Goal: Information Seeking & Learning: Learn about a topic

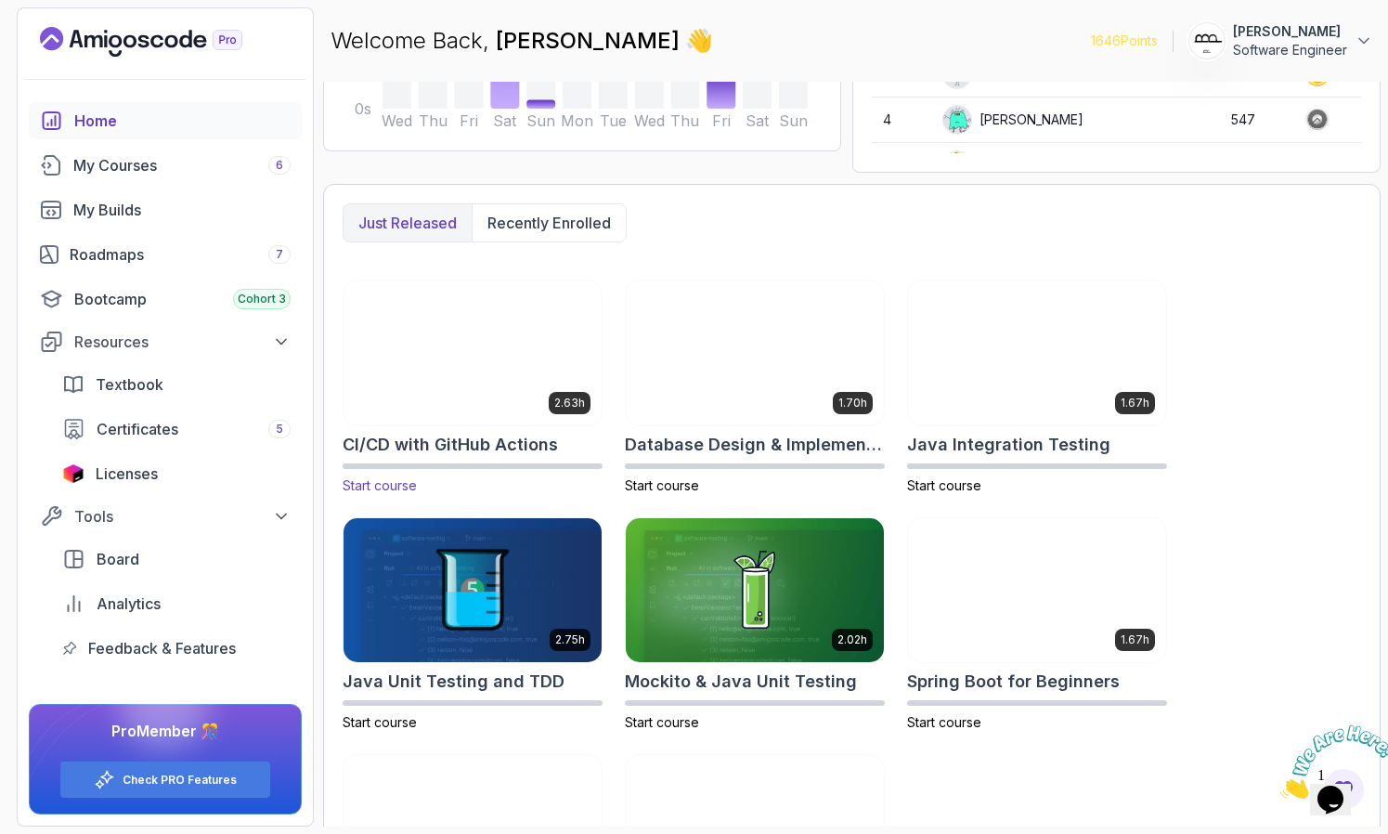
scroll to position [541, 0]
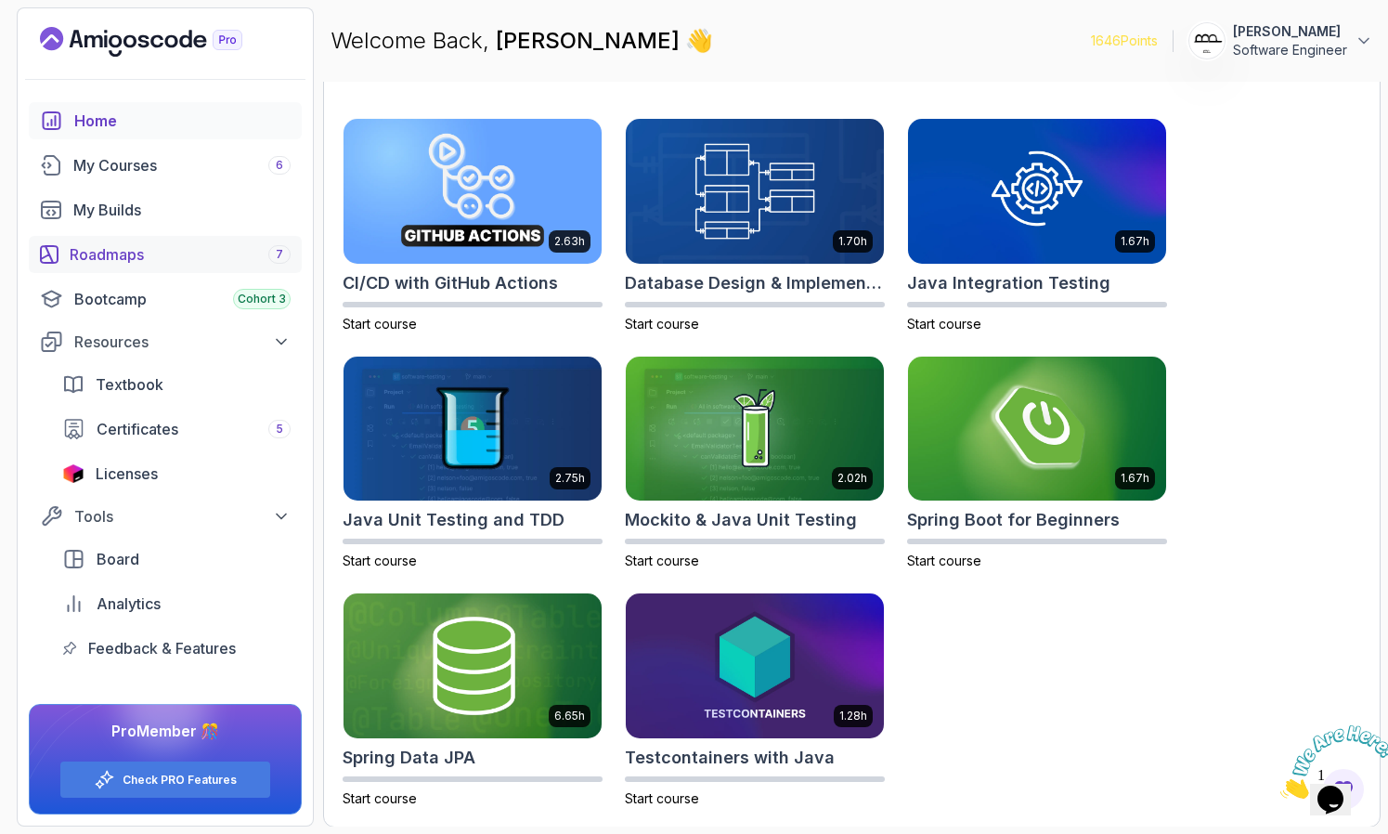
click at [132, 251] on div "Roadmaps 7" at bounding box center [180, 254] width 221 height 22
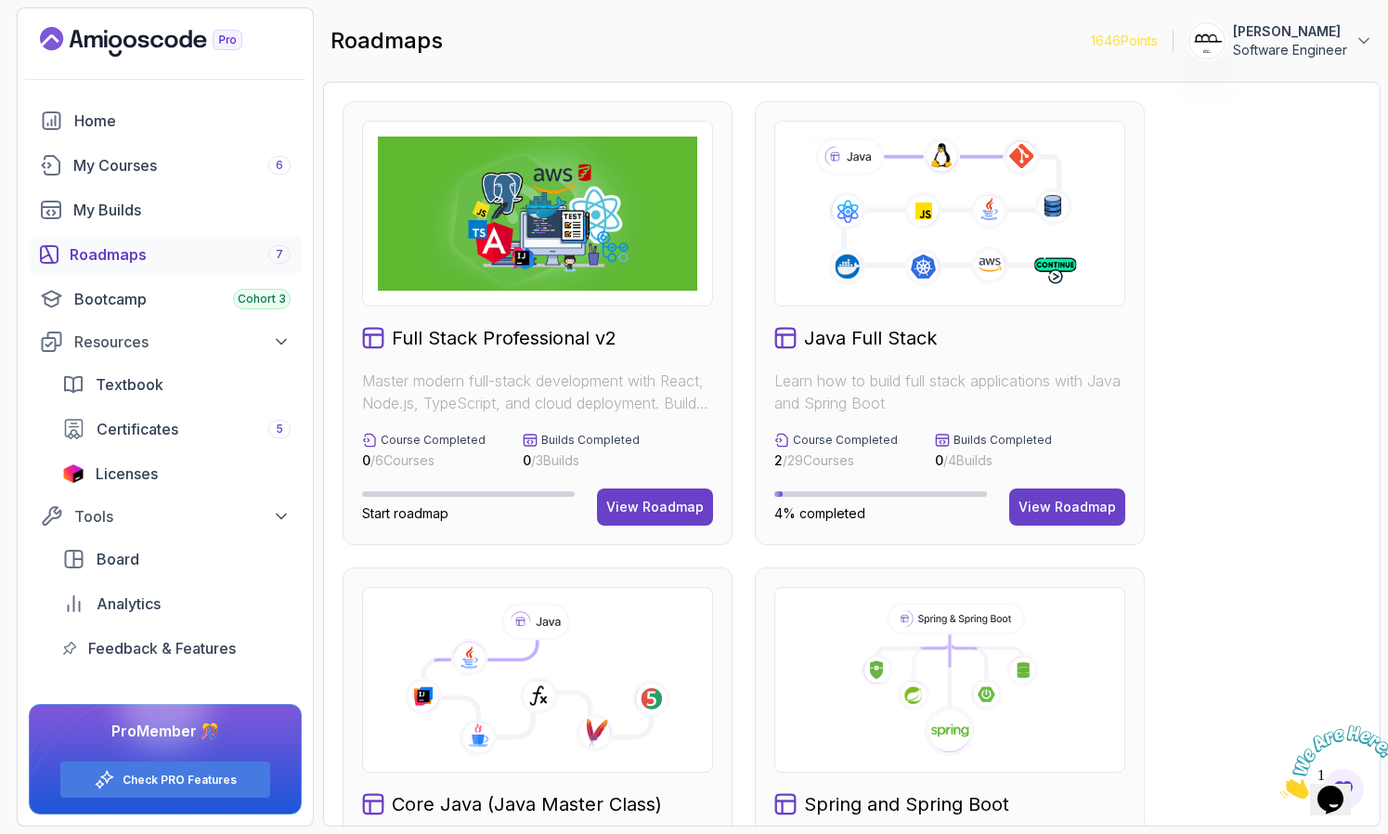
scroll to position [314, 0]
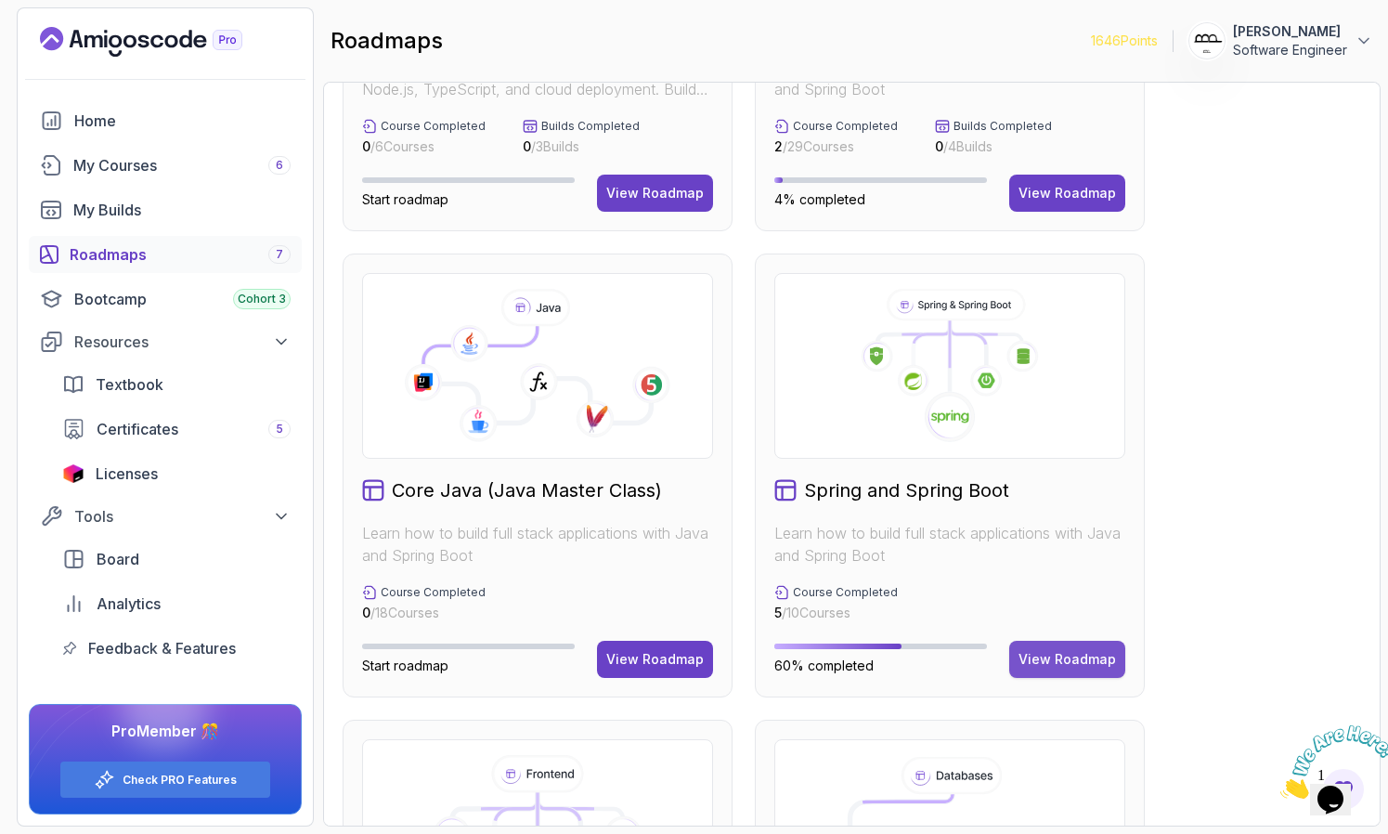
click at [1086, 670] on button "View Roadmap" at bounding box center [1067, 659] width 116 height 37
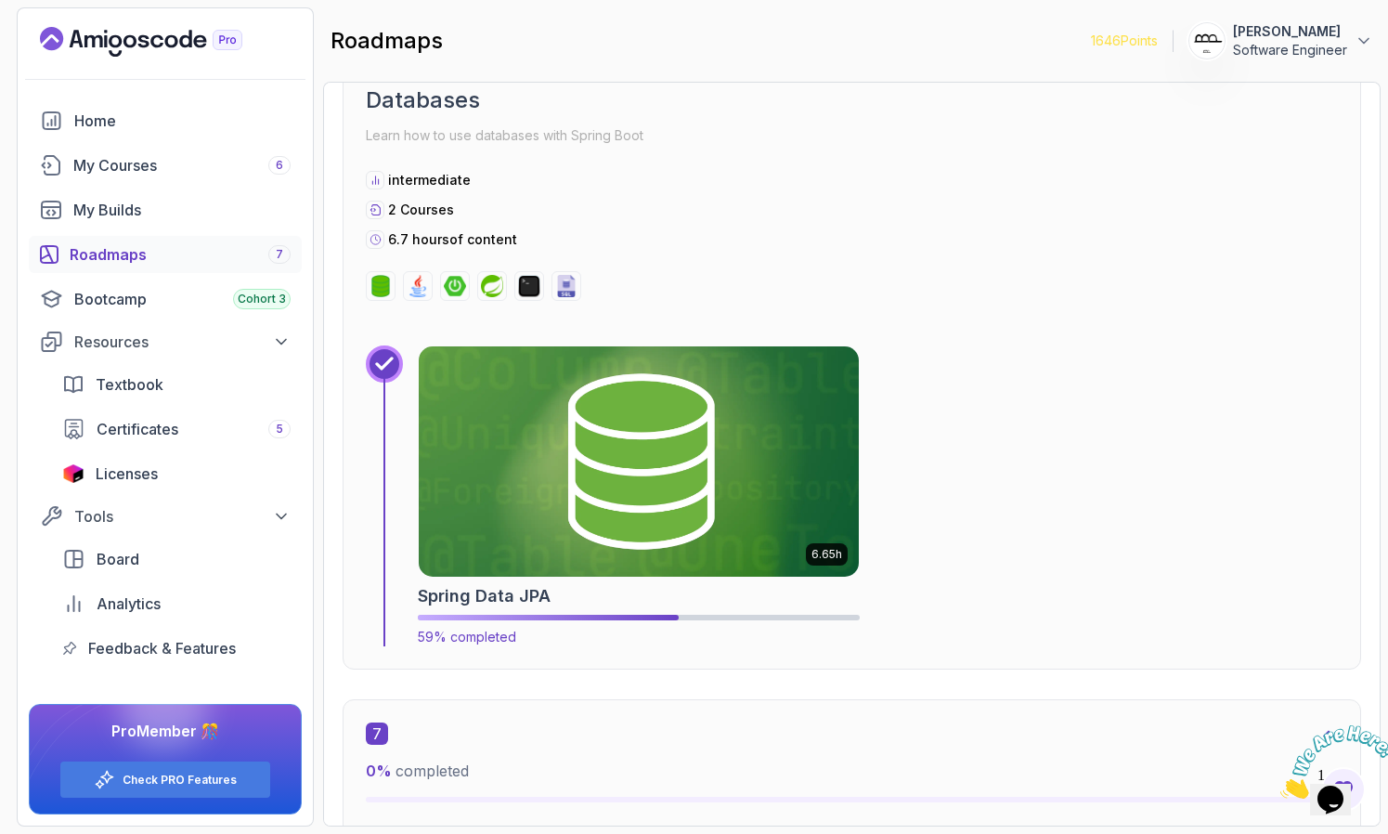
scroll to position [4270, 0]
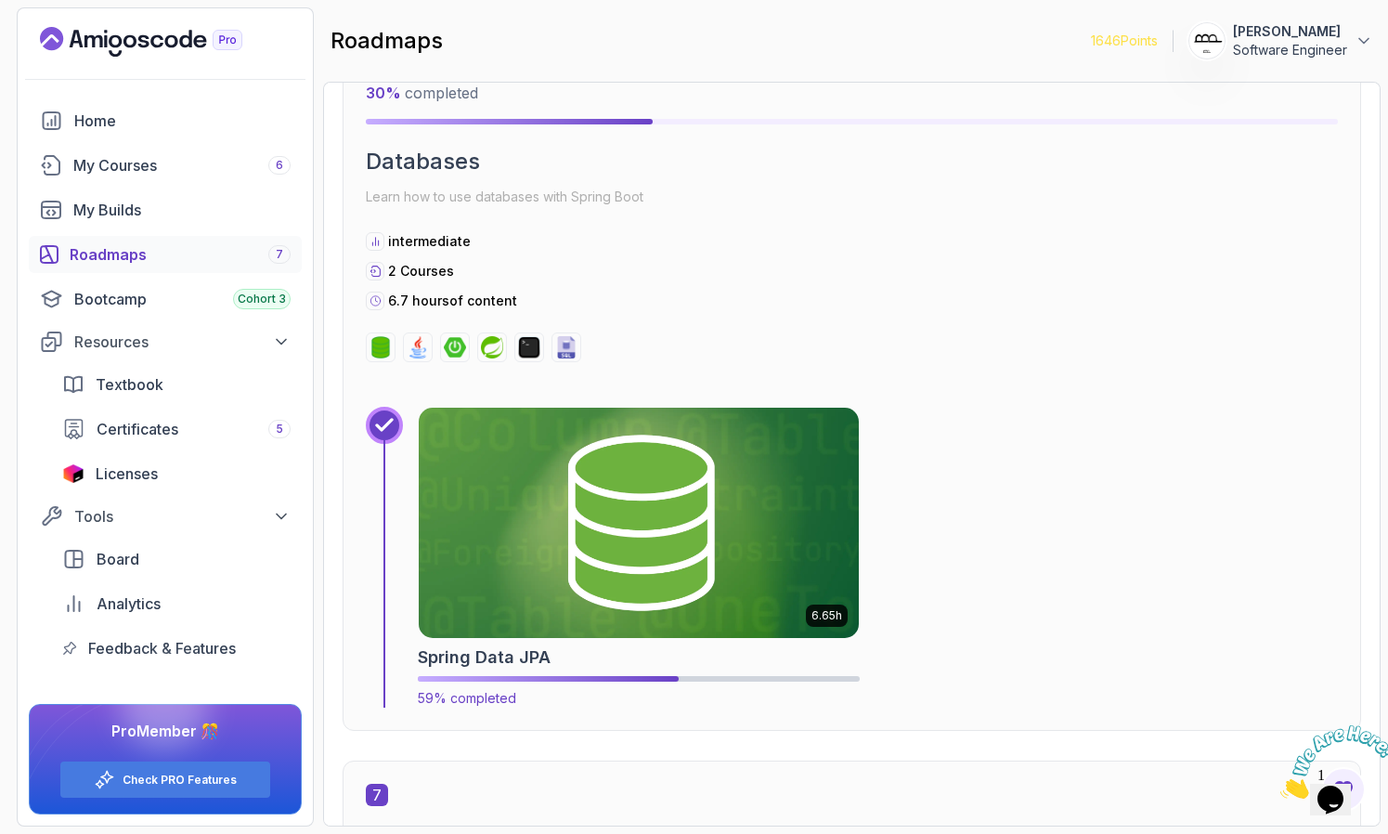
click at [708, 536] on img at bounding box center [639, 522] width 462 height 241
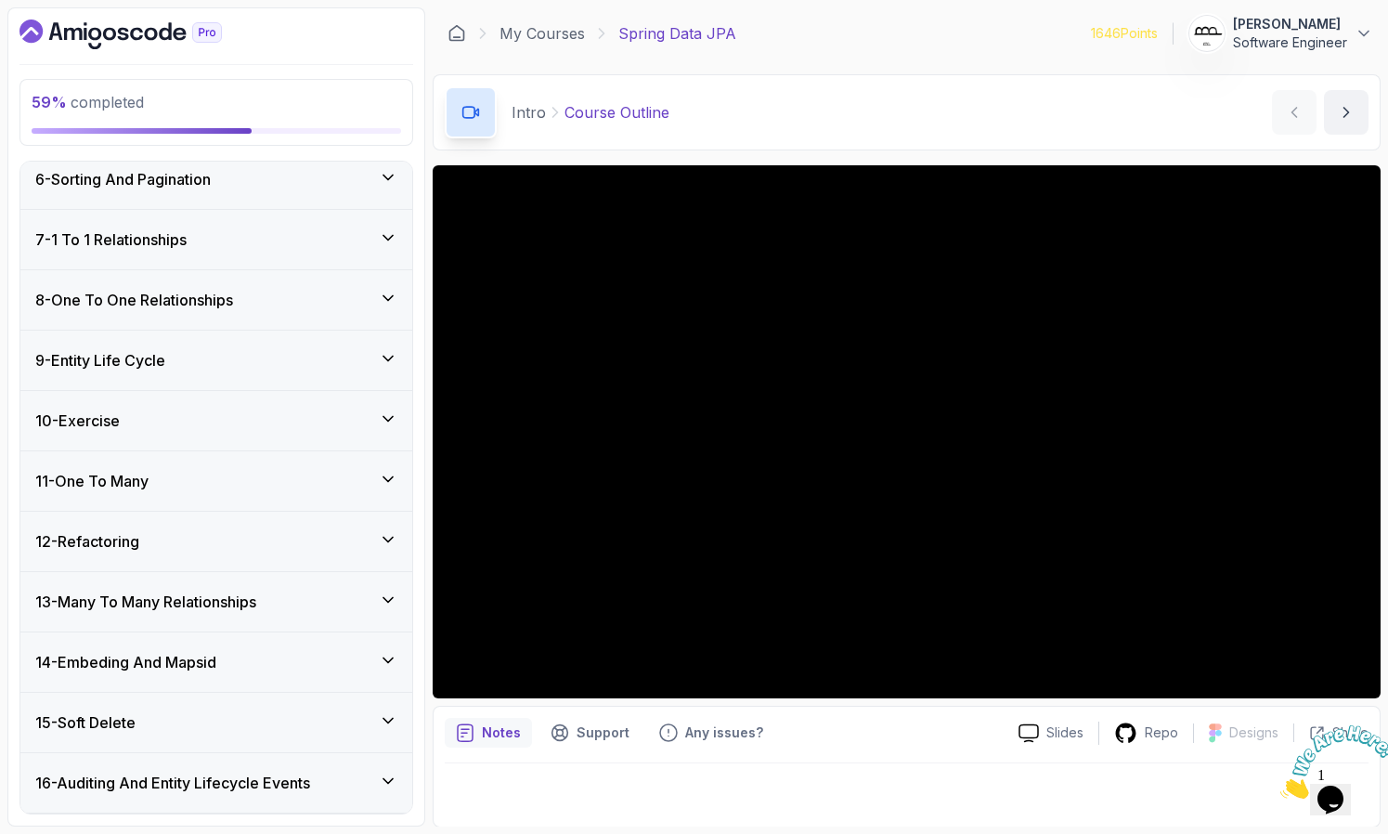
scroll to position [635, 0]
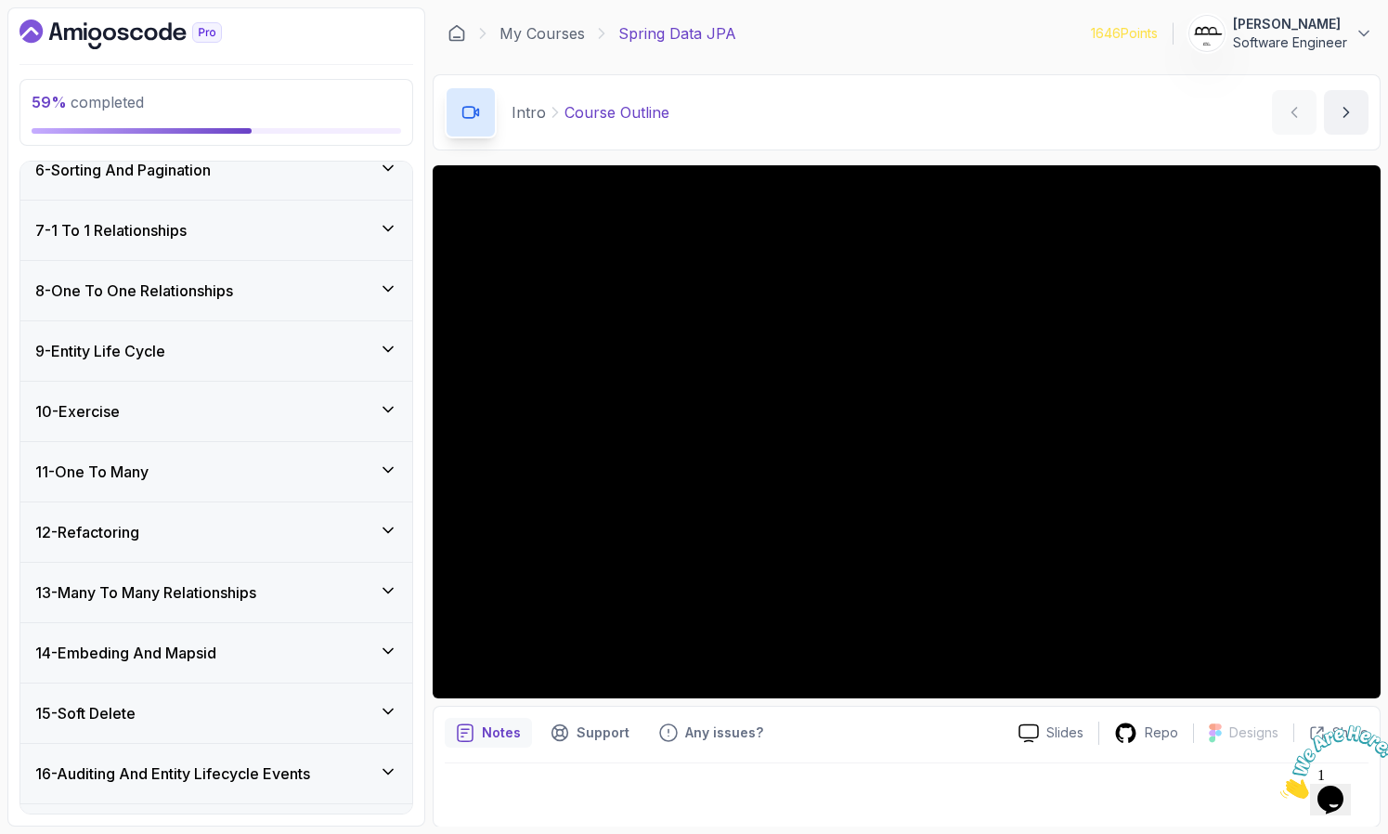
click at [154, 584] on h3 "13 - Many To Many Relationships" at bounding box center [145, 592] width 221 height 22
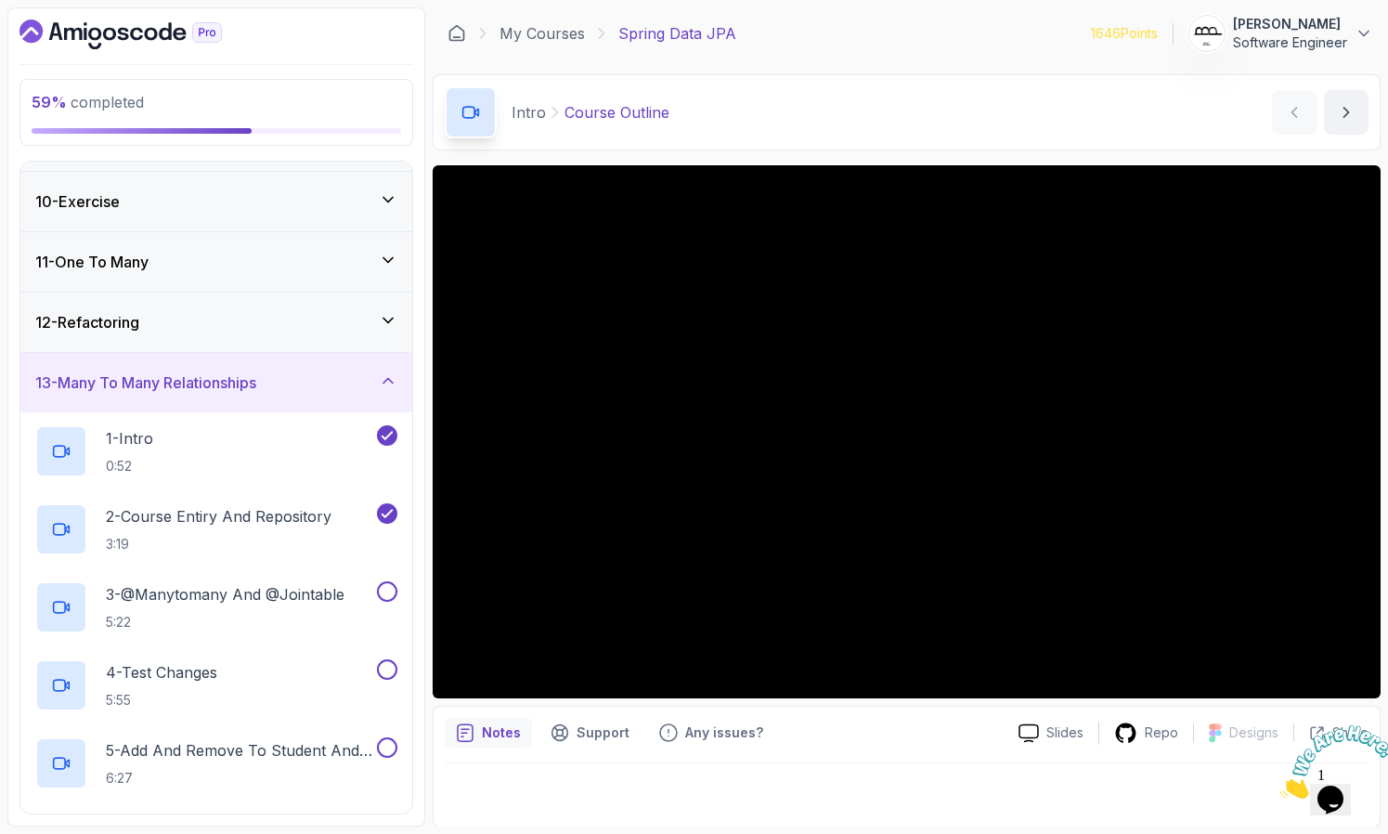
scroll to position [544, 0]
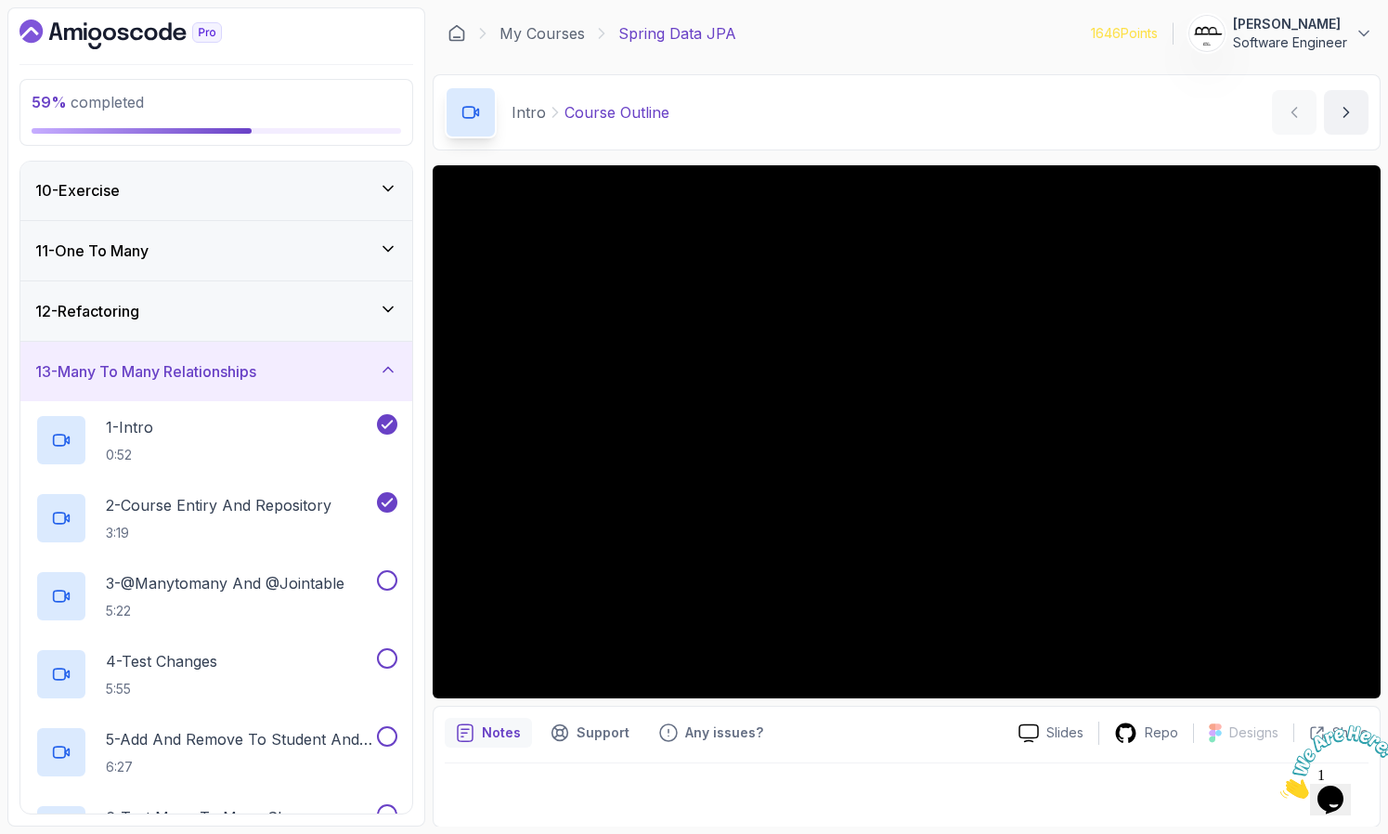
click at [154, 584] on p "3 - @Manytomany And @Jointable" at bounding box center [225, 583] width 239 height 22
